Goal: Task Accomplishment & Management: Complete application form

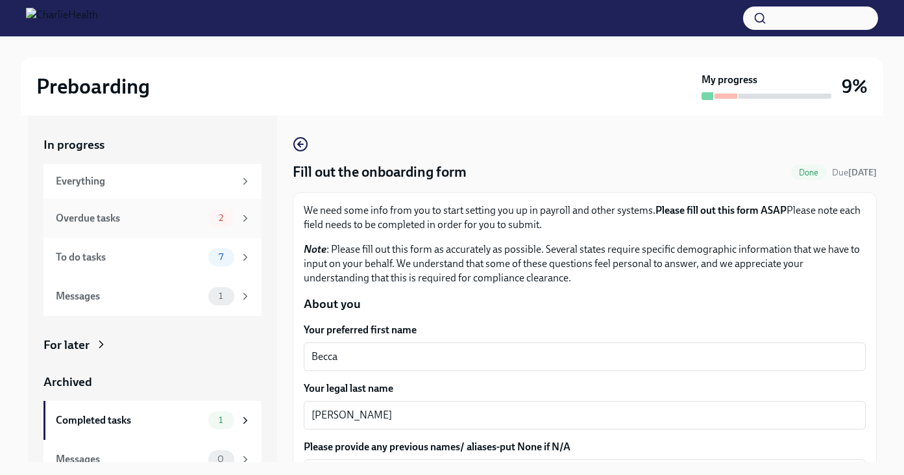
click at [126, 220] on div "Overdue tasks" at bounding box center [129, 218] width 147 height 14
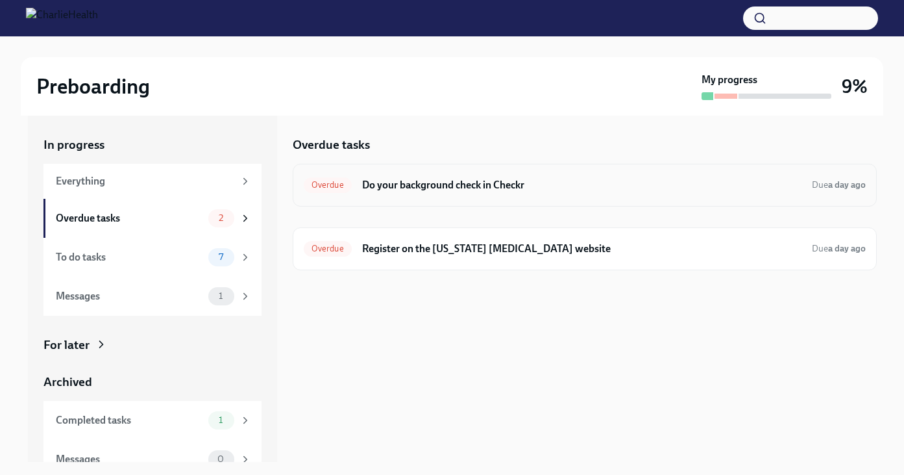
click at [584, 183] on h6 "Do your background check in Checkr" at bounding box center [582, 185] width 440 height 14
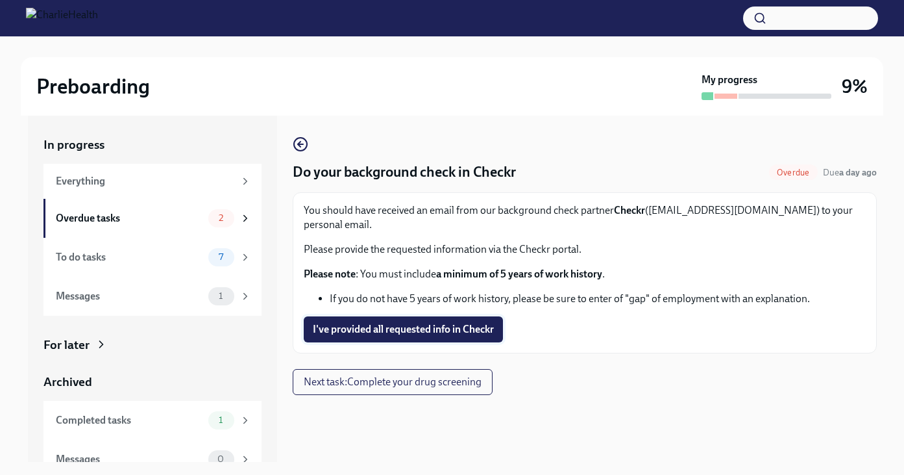
click at [452, 322] on button "I've provided all requested info in Checkr" at bounding box center [403, 329] width 199 height 26
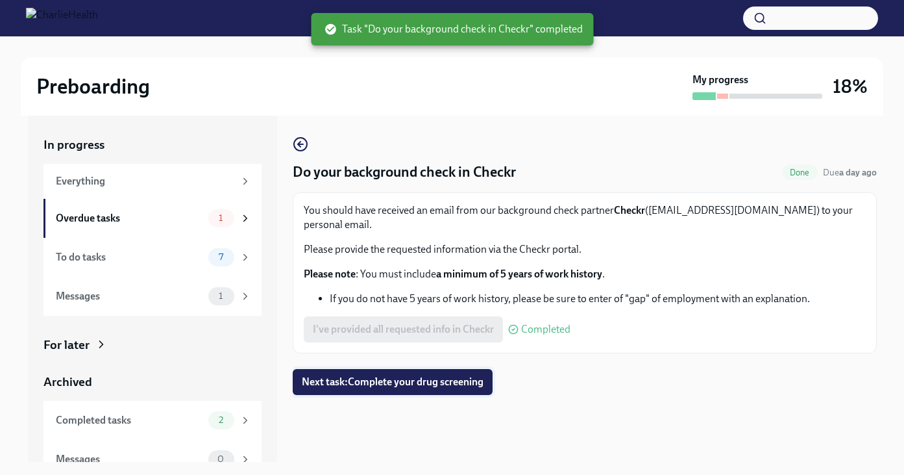
click at [430, 377] on button "Next task : Complete your drug screening" at bounding box center [393, 382] width 200 height 26
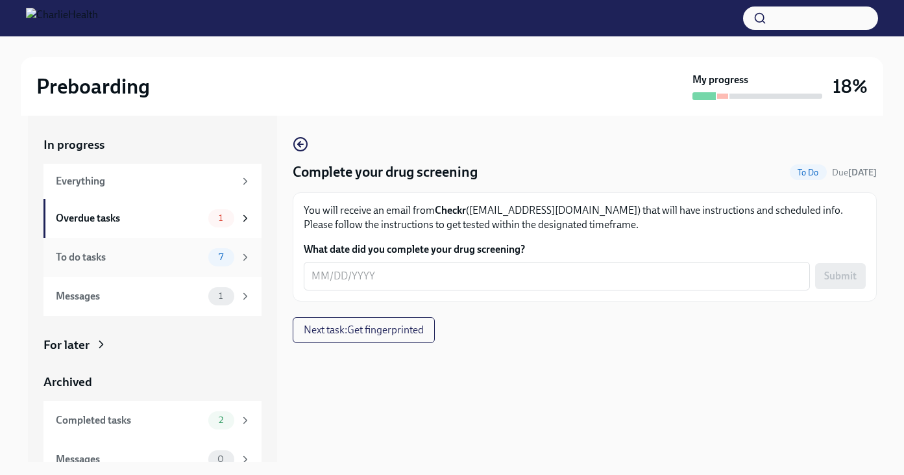
click at [151, 260] on div "To do tasks" at bounding box center [129, 257] width 147 height 14
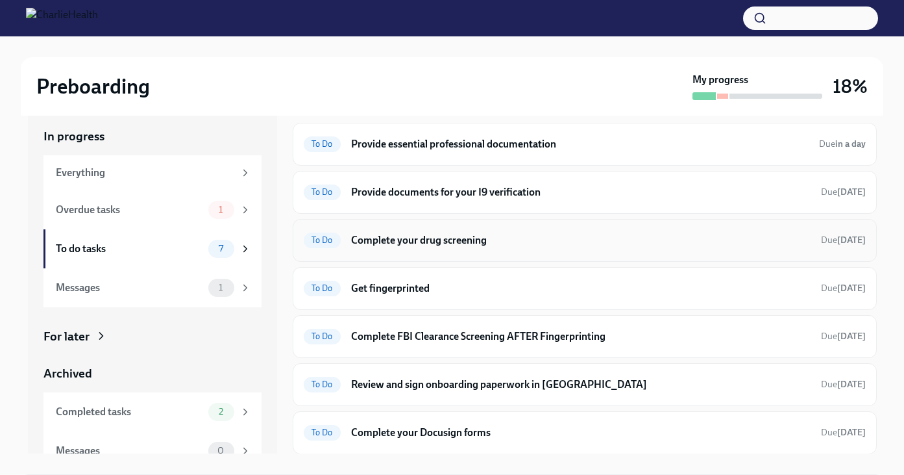
scroll to position [16, 0]
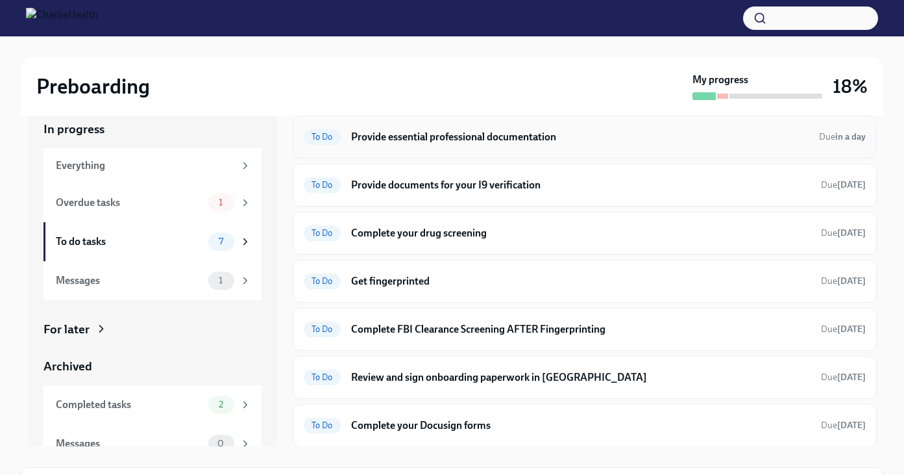
click at [446, 151] on div "To Do Provide essential professional documentation Due in a day" at bounding box center [585, 137] width 584 height 43
click at [428, 131] on h6 "Provide essential professional documentation" at bounding box center [580, 137] width 458 height 14
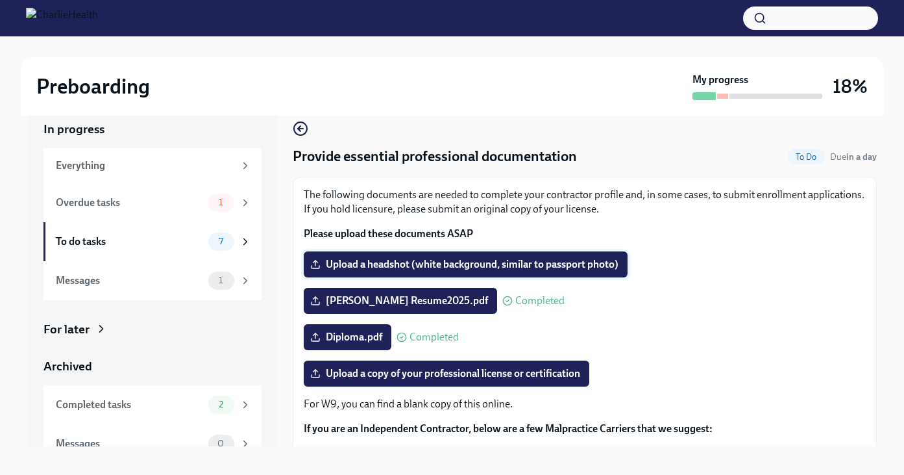
click at [355, 268] on span "Upload a headshot (white background, similar to passport photo)" at bounding box center [466, 264] width 306 height 13
click at [0, 0] on input "Upload a headshot (white background, similar to passport photo)" at bounding box center [0, 0] width 0 height 0
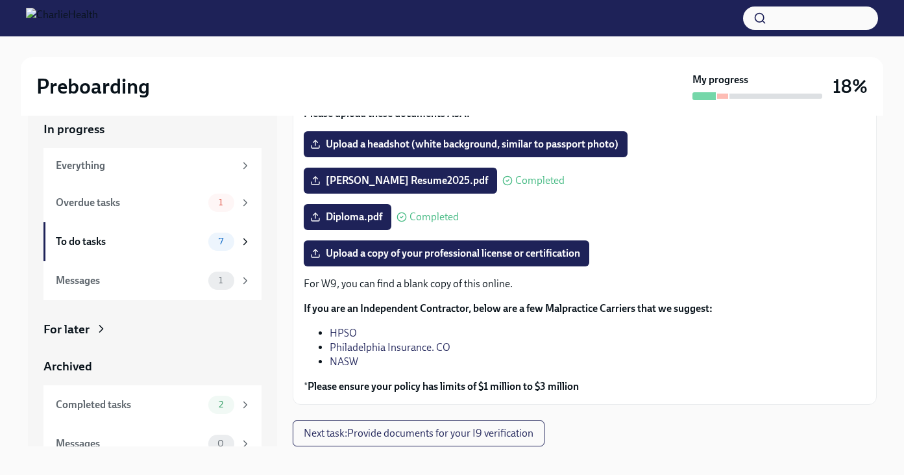
scroll to position [23, 0]
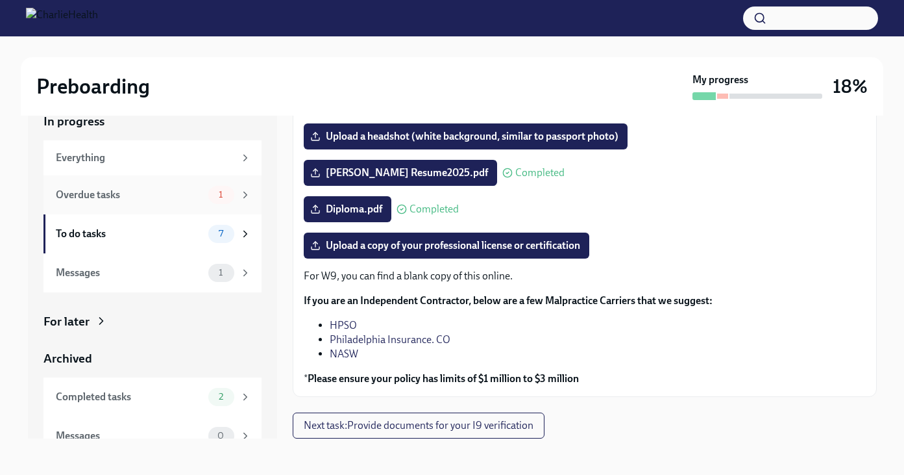
click at [169, 207] on div "Overdue tasks 1" at bounding box center [153, 194] width 218 height 39
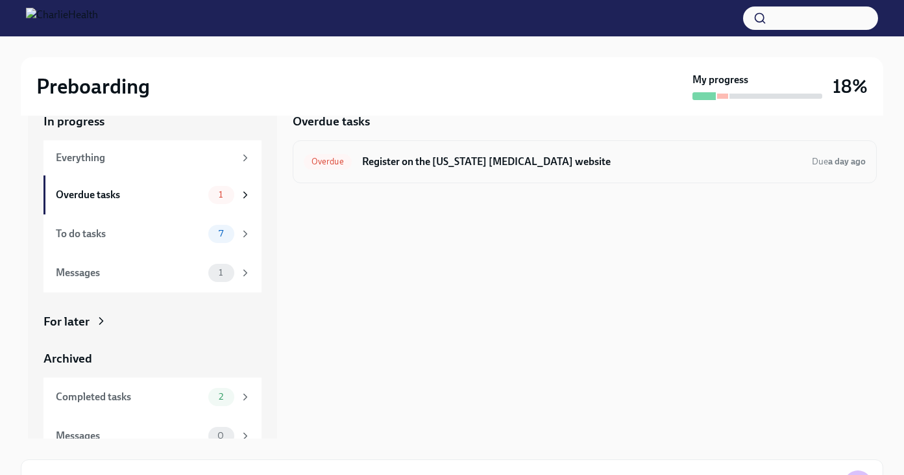
click at [486, 171] on div "Overdue Register on the [US_STATE] [MEDICAL_DATA] website Due a day ago" at bounding box center [585, 161] width 584 height 43
click at [487, 161] on h6 "Register on the [US_STATE] [MEDICAL_DATA] website" at bounding box center [582, 162] width 440 height 14
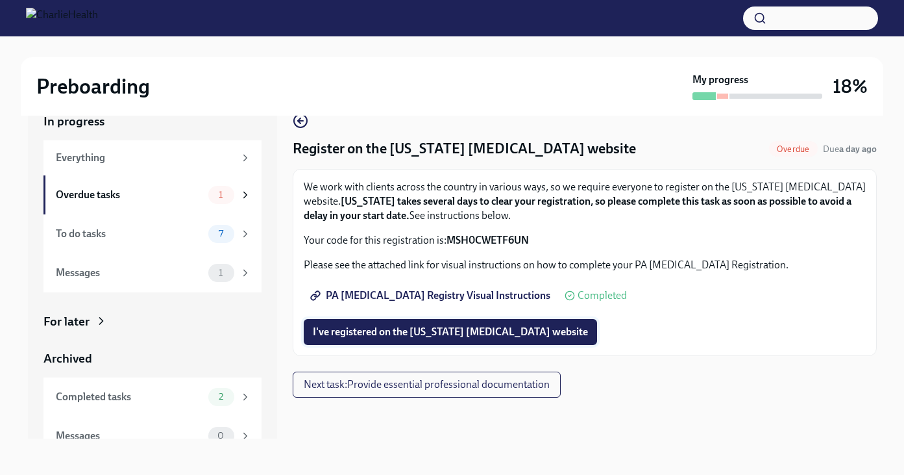
click at [391, 334] on span "I've registered on the [US_STATE] [MEDICAL_DATA] website" at bounding box center [450, 331] width 275 height 13
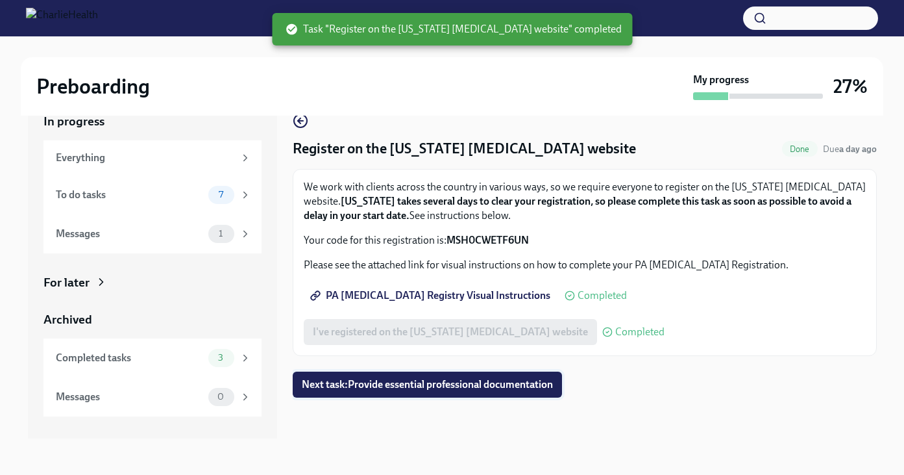
click at [384, 391] on button "Next task : Provide essential professional documentation" at bounding box center [427, 384] width 269 height 26
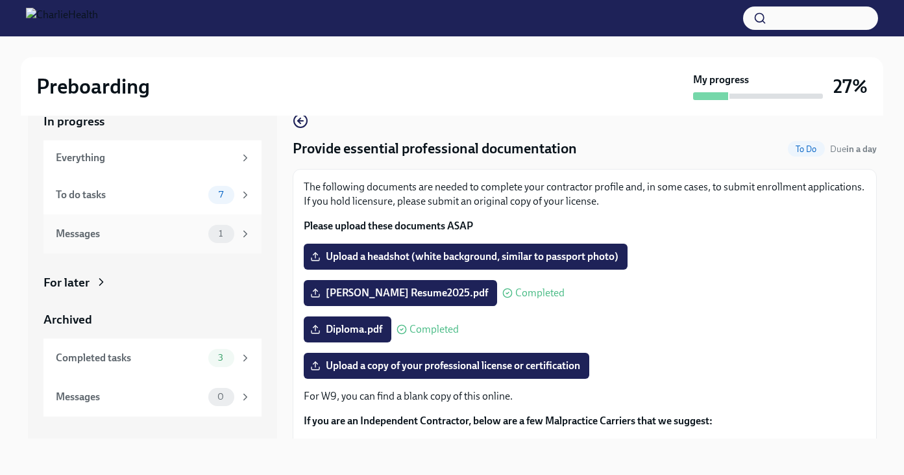
click at [189, 234] on div "Messages" at bounding box center [129, 234] width 147 height 14
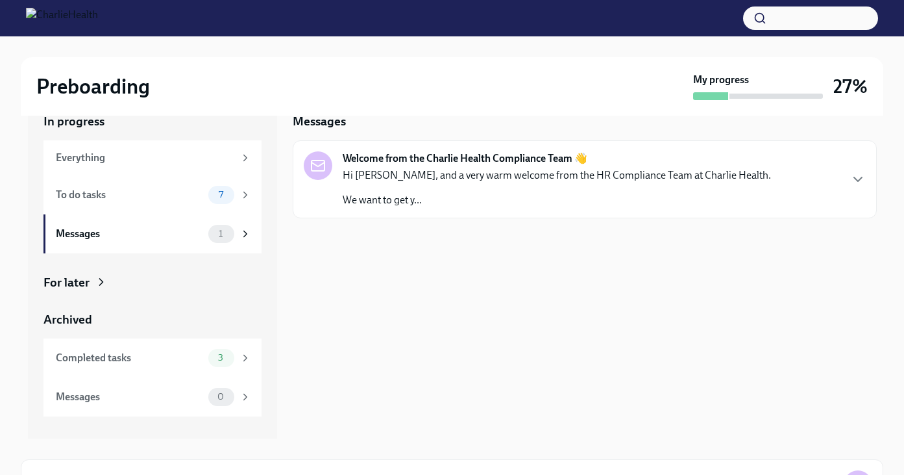
click at [512, 186] on div "Hi [PERSON_NAME], and a very warm welcome from the HR Compliance Team at Charli…" at bounding box center [557, 187] width 429 height 39
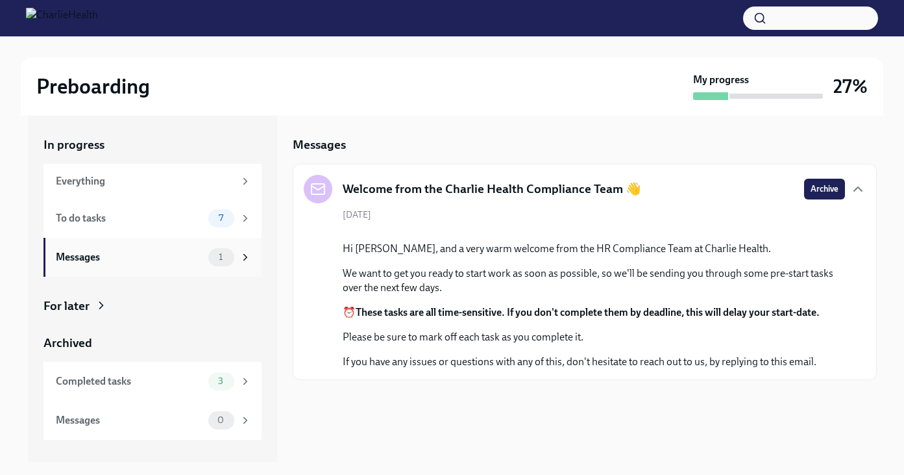
click at [169, 254] on div "Messages" at bounding box center [129, 257] width 147 height 14
click at [190, 219] on div "To do tasks" at bounding box center [129, 218] width 147 height 14
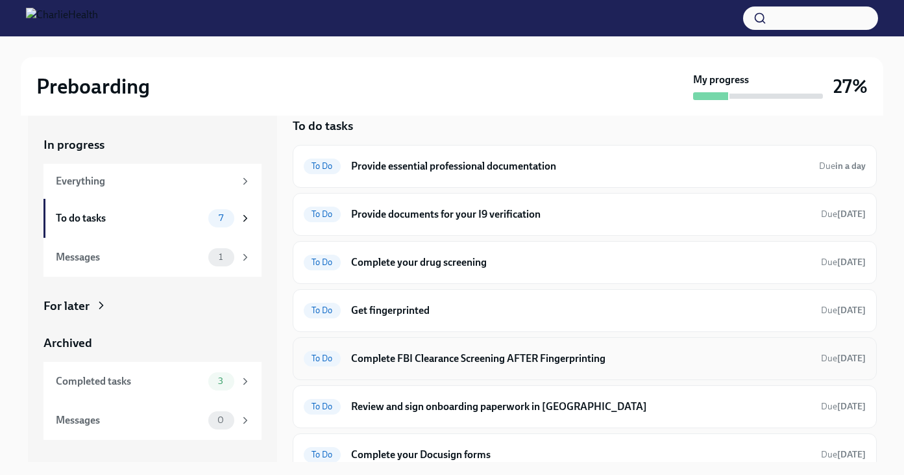
scroll to position [28, 0]
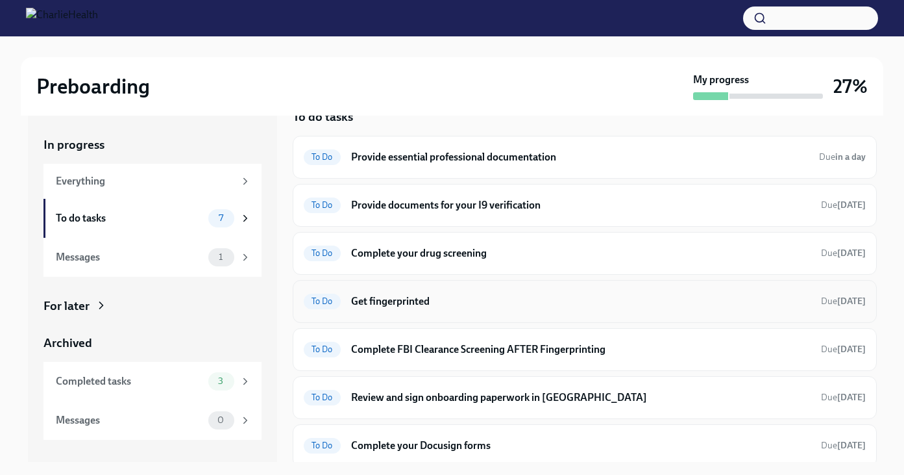
click at [403, 297] on h6 "Get fingerprinted" at bounding box center [581, 301] width 460 height 14
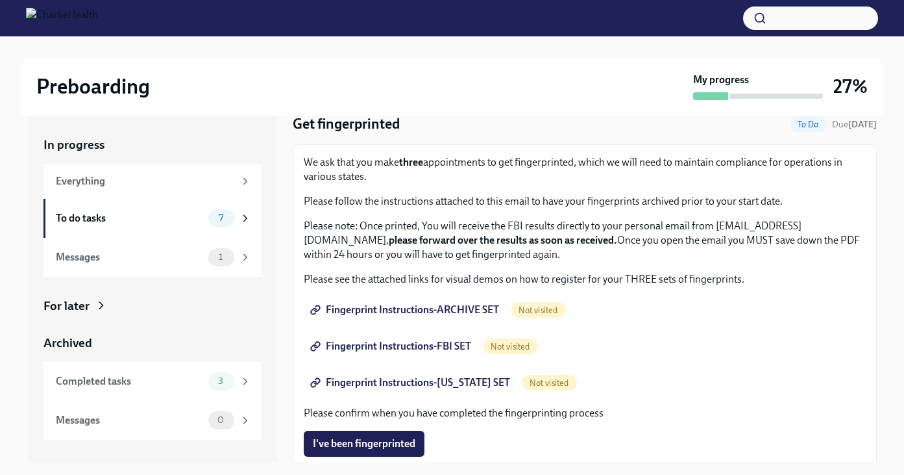
scroll to position [49, 0]
click at [402, 305] on span "Fingerprint Instructions-ARCHIVE SET" at bounding box center [406, 308] width 186 height 13
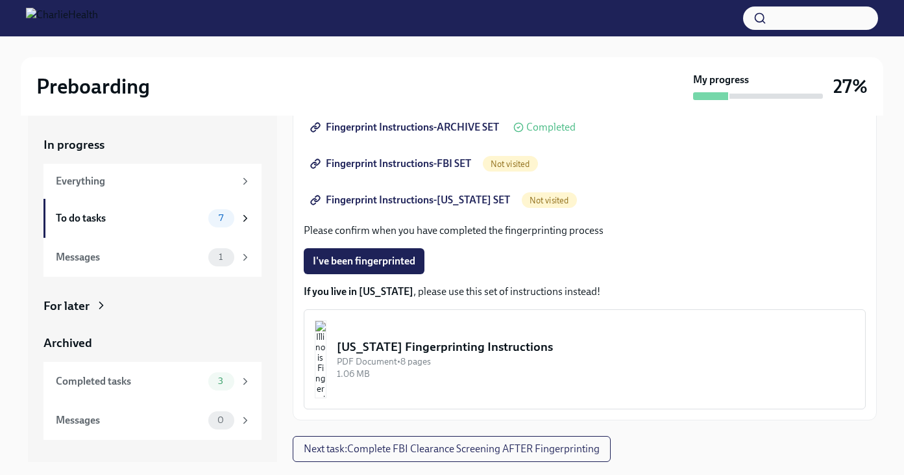
scroll to position [23, 0]
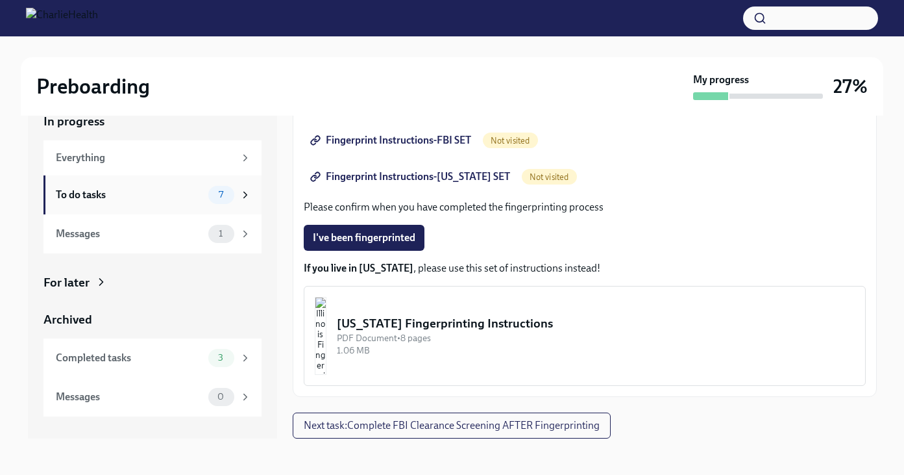
click at [214, 186] on div "7" at bounding box center [221, 195] width 26 height 18
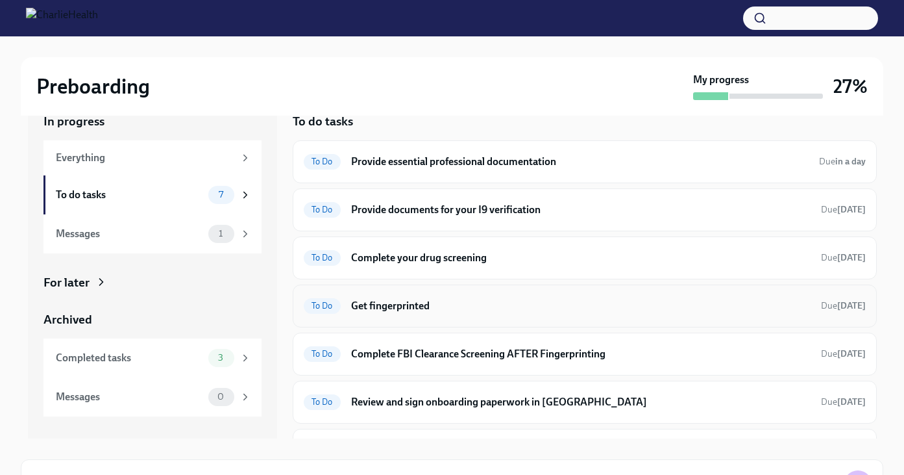
scroll to position [3, 0]
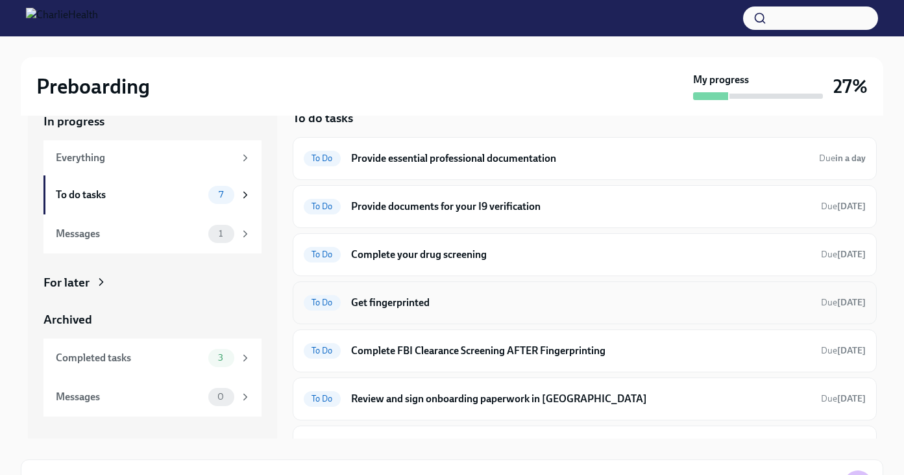
click at [364, 311] on div "To Do Get fingerprinted Due [DATE]" at bounding box center [585, 302] width 562 height 21
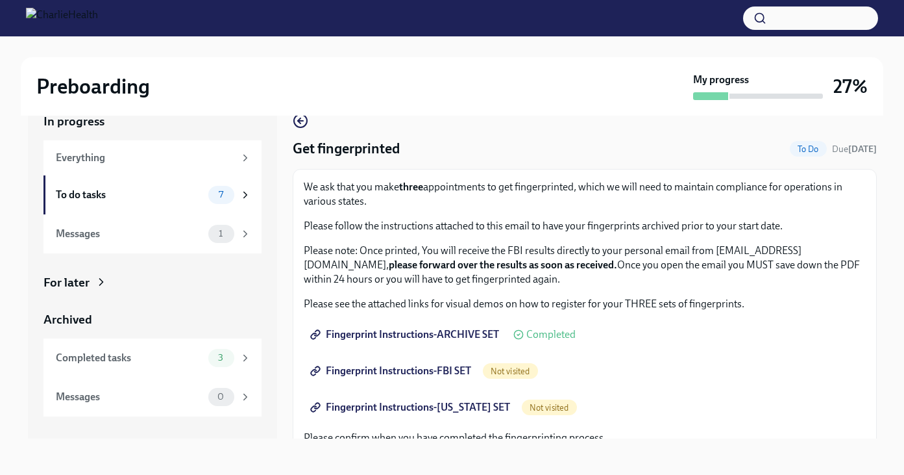
click at [447, 376] on span "Fingerprint Instructions-FBI SET" at bounding box center [392, 370] width 158 height 13
click at [431, 401] on span "Fingerprint Instructions-[US_STATE] SET" at bounding box center [411, 407] width 197 height 13
click at [423, 364] on span "Fingerprint Instructions-FBI SET" at bounding box center [392, 370] width 158 height 13
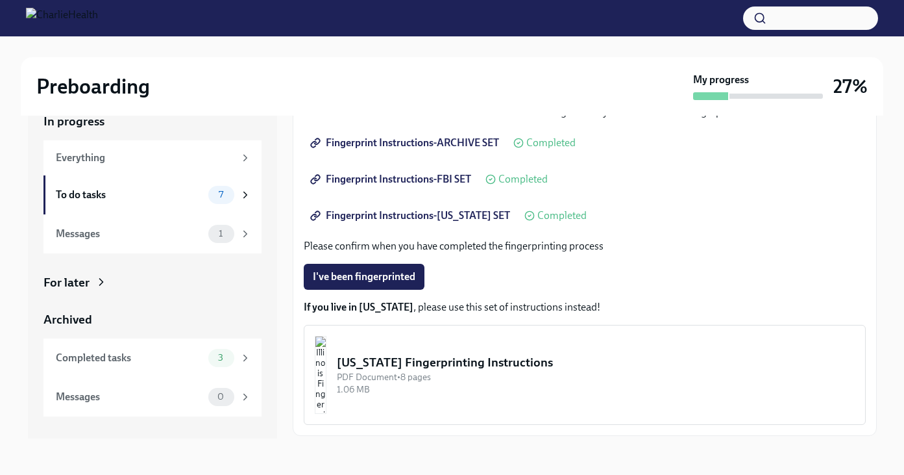
scroll to position [230, 0]
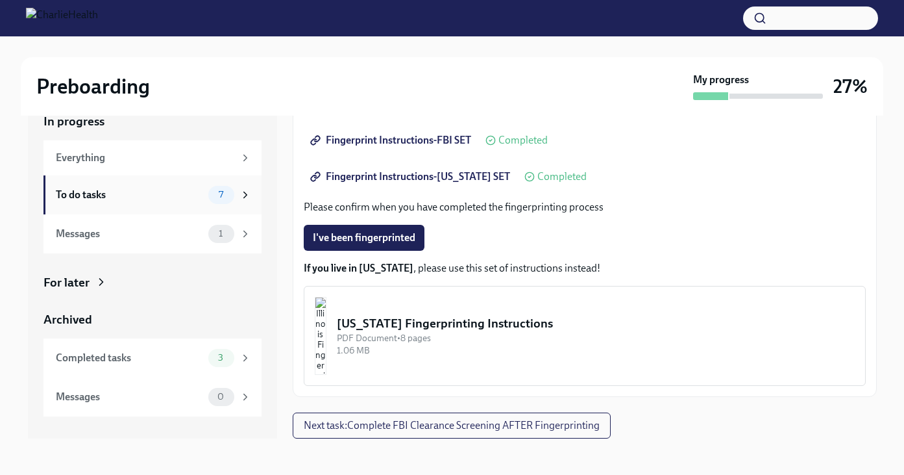
click at [160, 197] on div "To do tasks" at bounding box center [129, 195] width 147 height 14
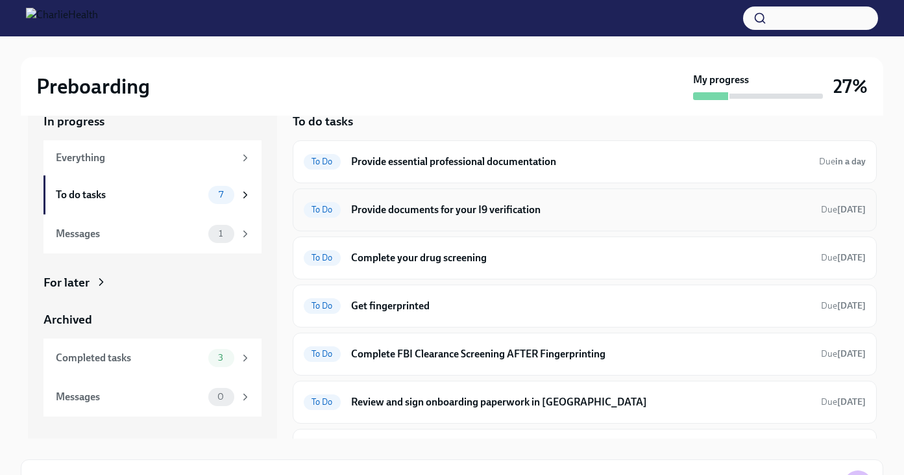
click at [426, 204] on h6 "Provide documents for your I9 verification" at bounding box center [581, 210] width 460 height 14
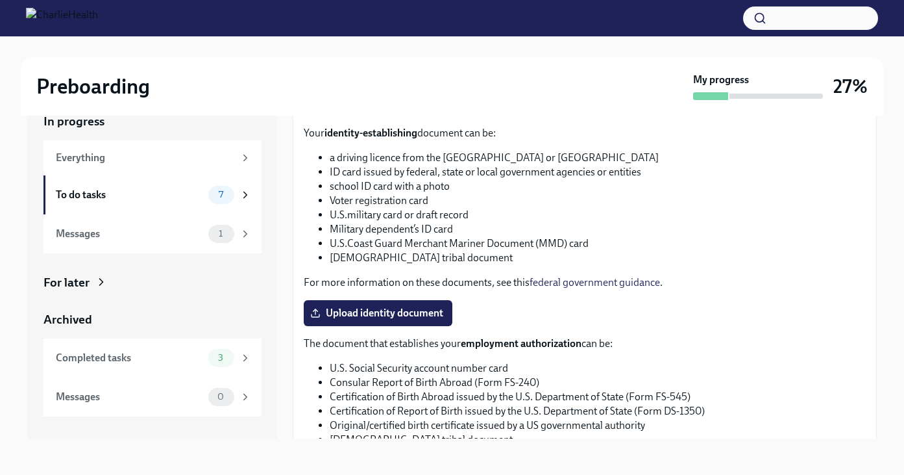
scroll to position [483, 0]
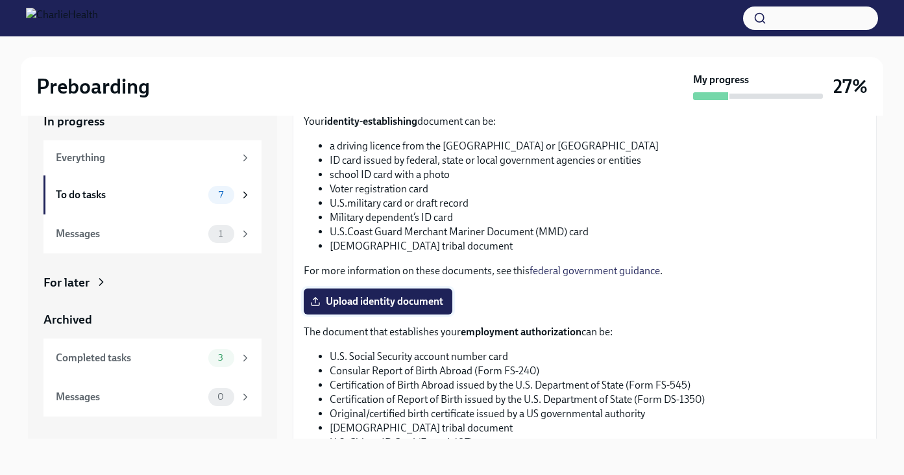
click at [414, 303] on span "Upload identity document" at bounding box center [378, 301] width 131 height 13
click at [0, 0] on input "Upload identity document" at bounding box center [0, 0] width 0 height 0
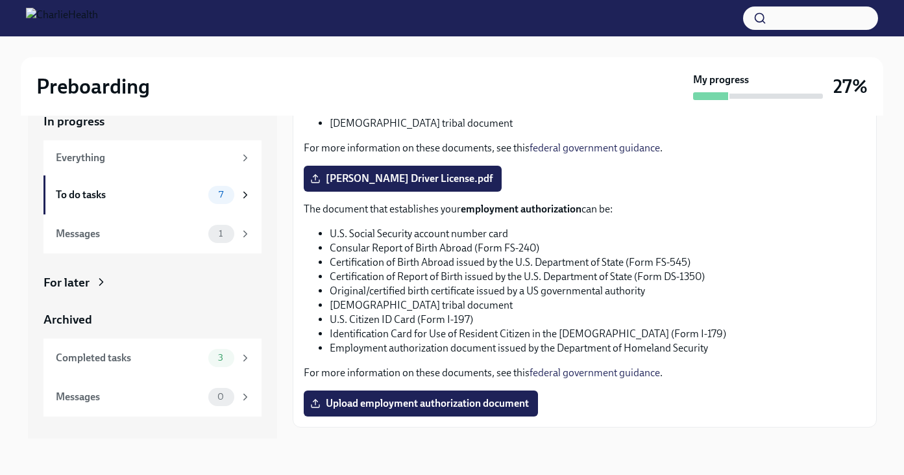
scroll to position [636, 0]
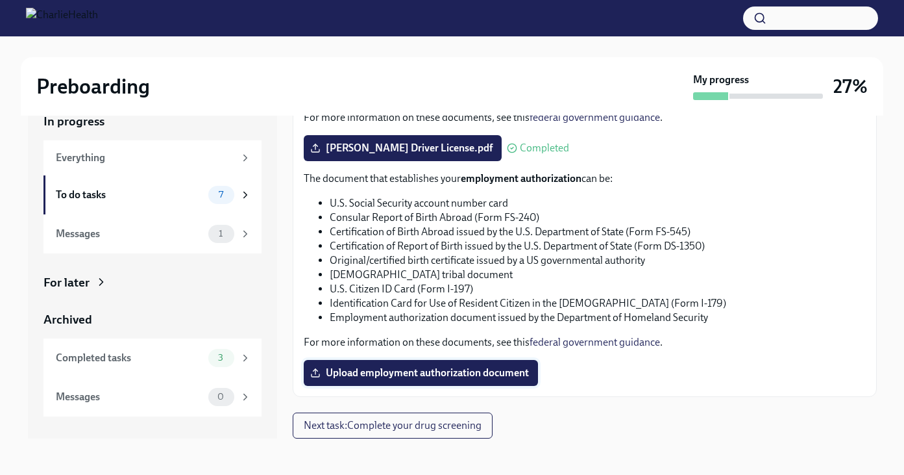
click at [448, 374] on span "Upload employment authorization document" at bounding box center [421, 372] width 216 height 13
click at [0, 0] on input "Upload employment authorization document" at bounding box center [0, 0] width 0 height 0
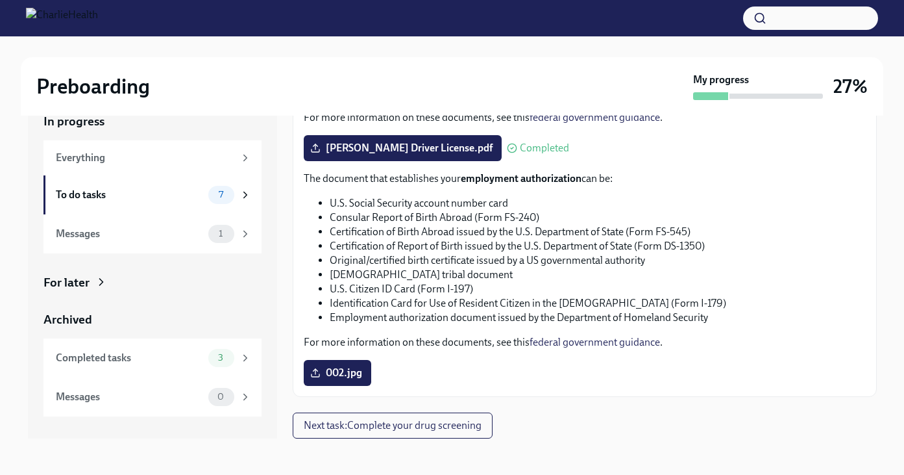
click at [340, 369] on span "002.jpg" at bounding box center [337, 372] width 49 height 13
click at [0, 0] on input "002.jpg" at bounding box center [0, 0] width 0 height 0
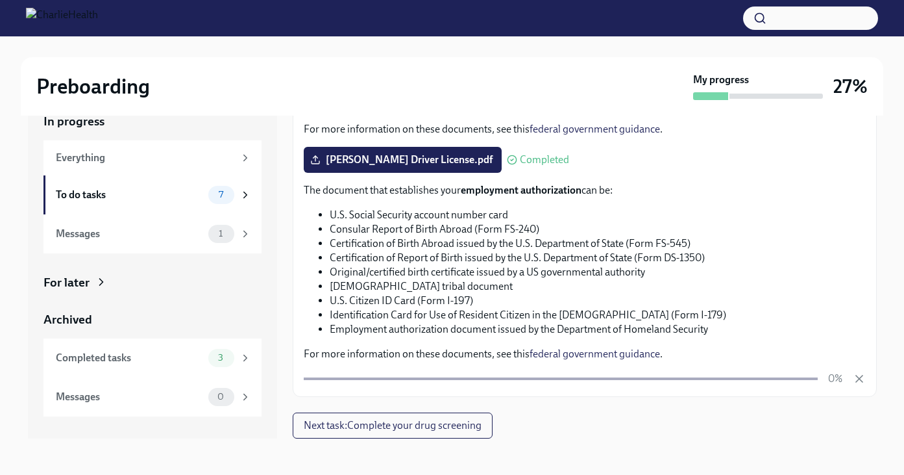
scroll to position [625, 0]
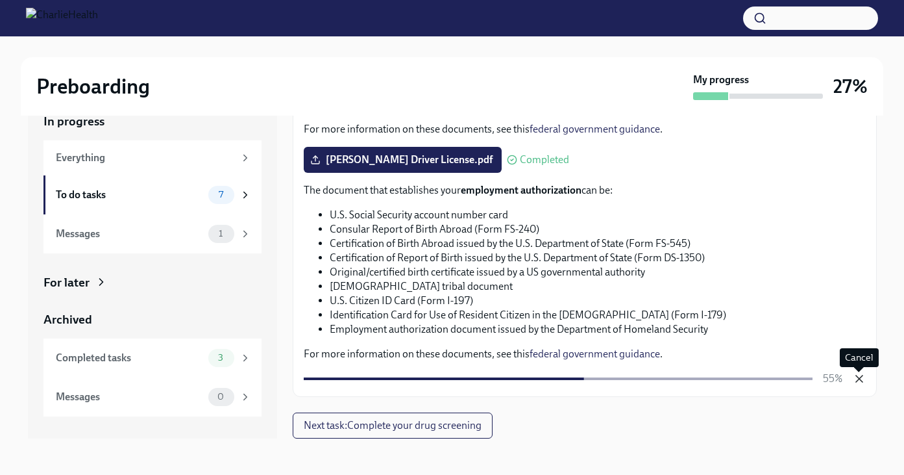
click at [855, 380] on icon "button" at bounding box center [859, 378] width 13 height 13
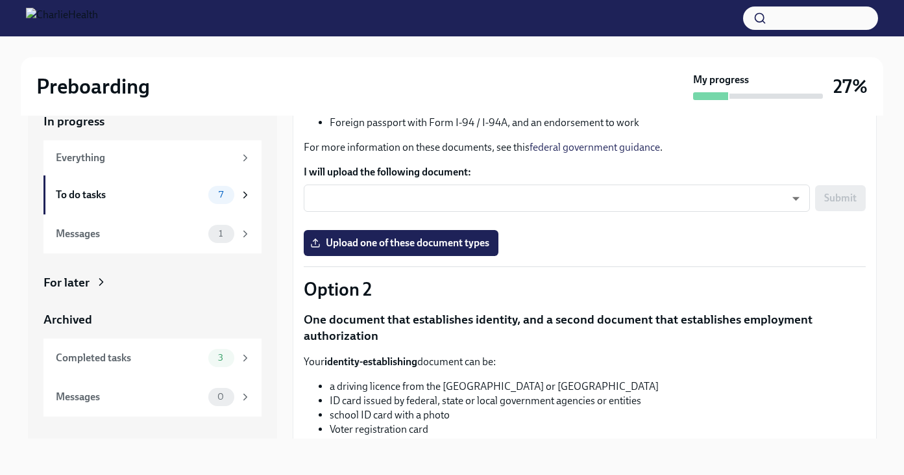
scroll to position [242, 0]
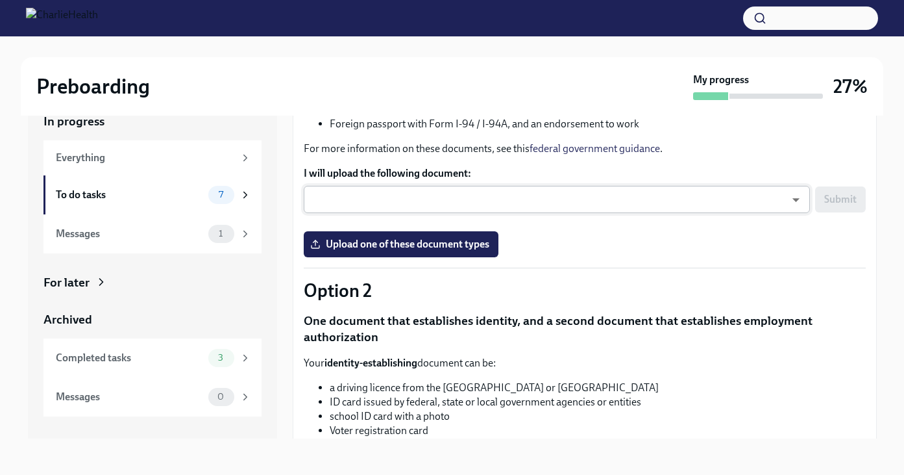
click at [519, 200] on body "Preboarding My progress 27% In progress Everything To do tasks 7 Messages 1 For…" at bounding box center [452, 226] width 904 height 498
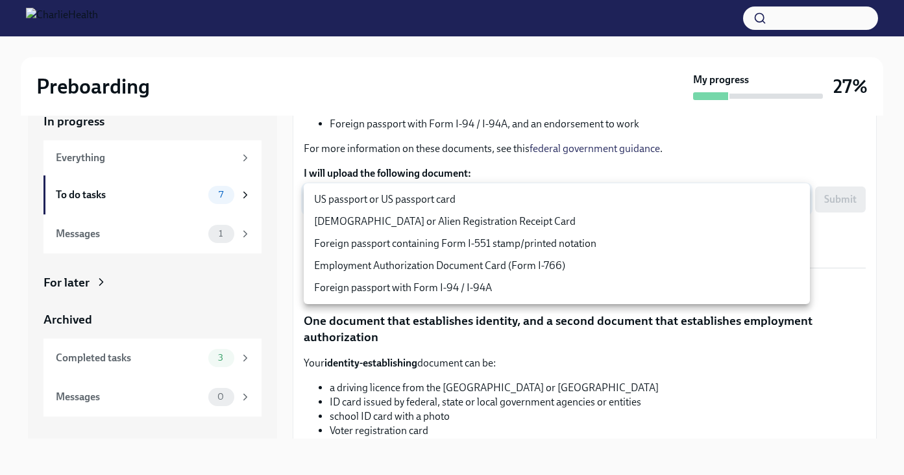
click at [525, 179] on div at bounding box center [452, 237] width 904 height 475
